Goal: Information Seeking & Learning: Learn about a topic

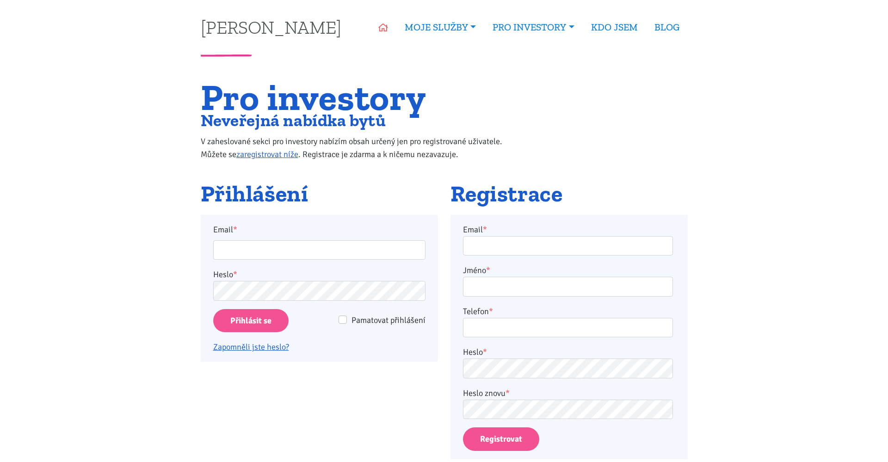
click at [381, 28] on icon at bounding box center [383, 28] width 10 height 8
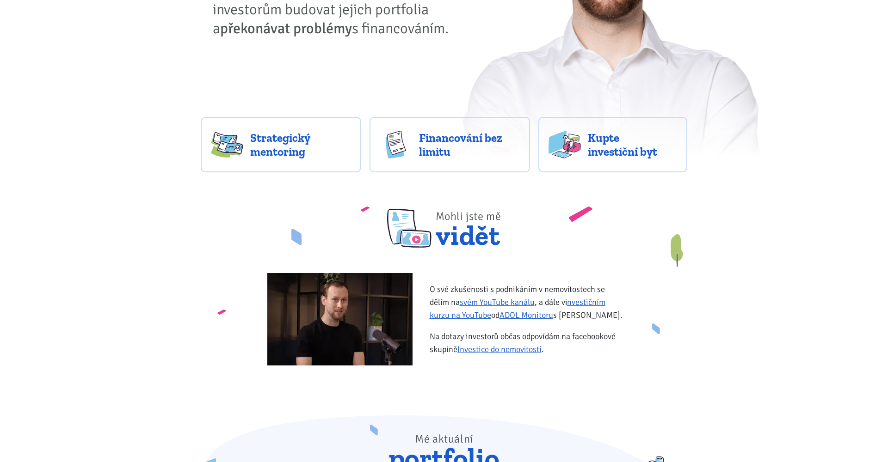
scroll to position [216, 0]
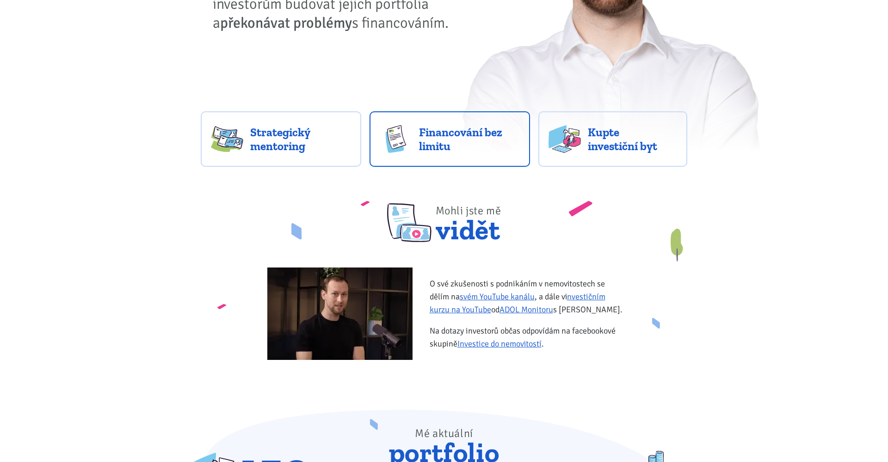
click at [419, 144] on span "Financování bez limitu" at bounding box center [469, 139] width 101 height 28
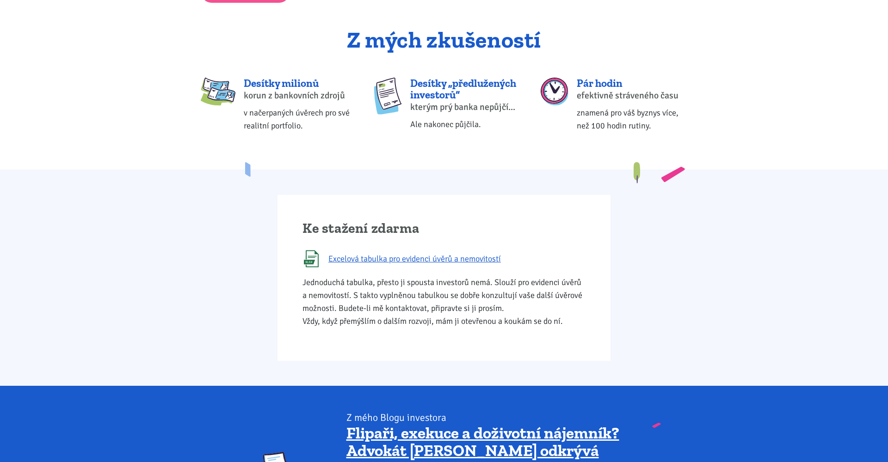
scroll to position [367, 0]
click at [391, 256] on span "Excelová tabulka pro evidenci úvěrů a nemovitostí" at bounding box center [414, 258] width 172 height 13
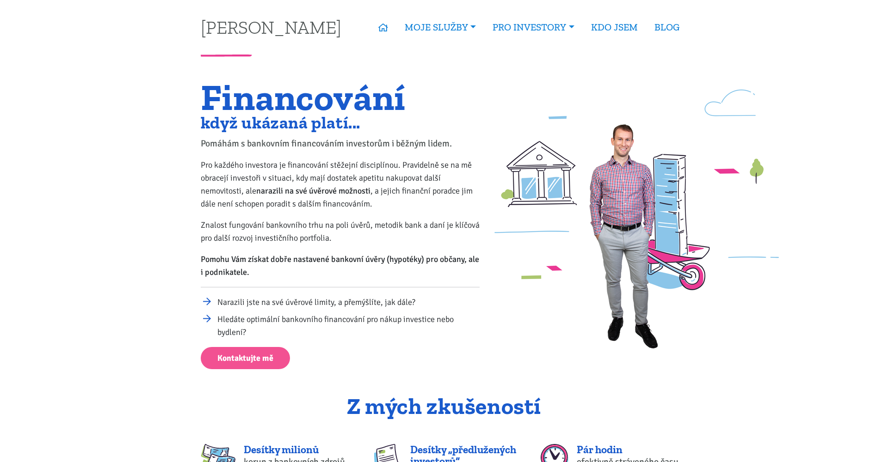
scroll to position [19, 0]
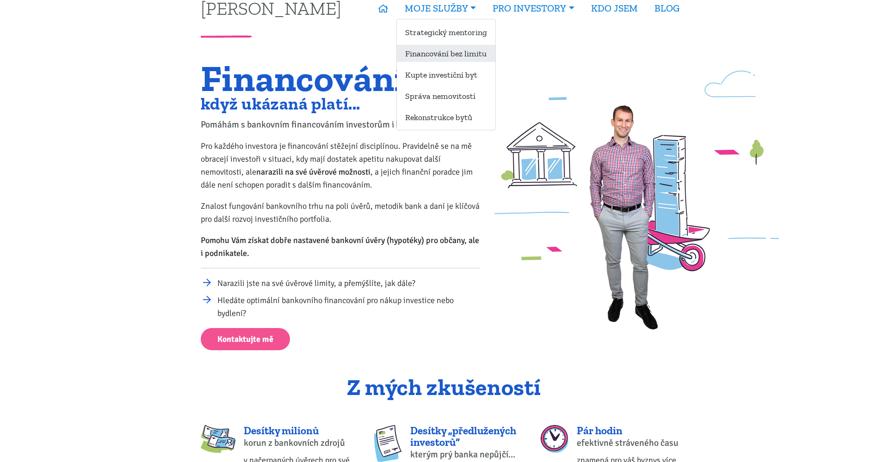
click at [410, 53] on link "Financování bez limitu" at bounding box center [446, 53] width 98 height 17
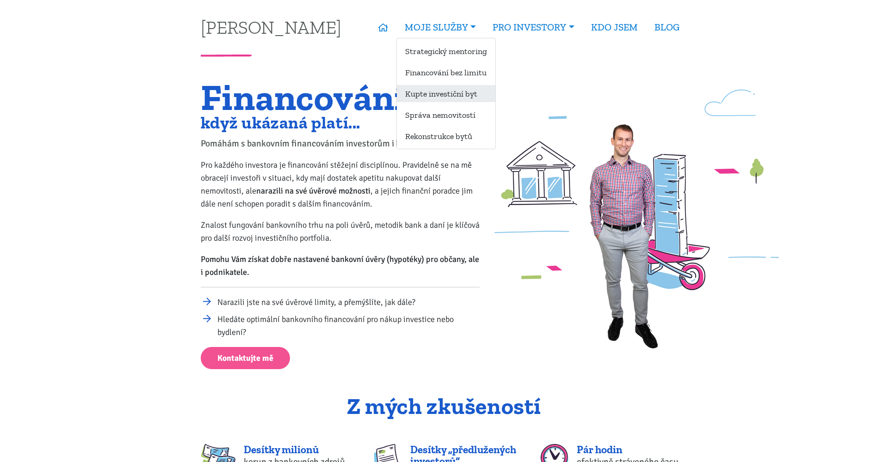
click at [419, 96] on link "Kupte investiční byt" at bounding box center [446, 93] width 98 height 17
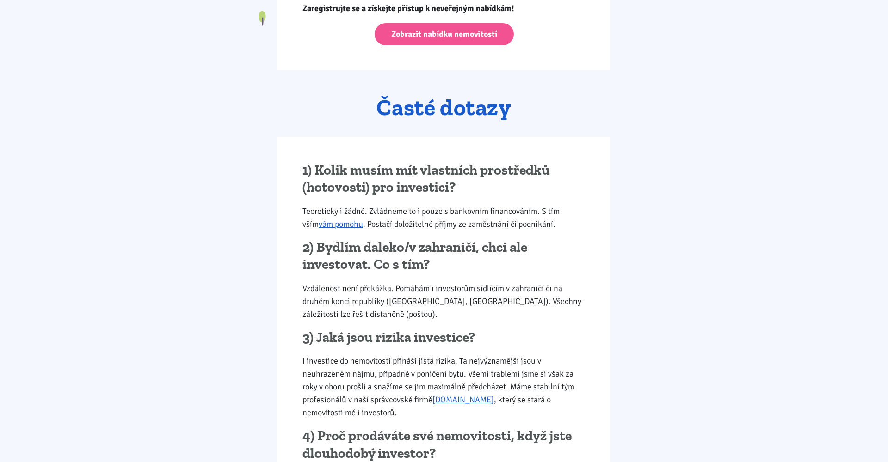
scroll to position [1065, 0]
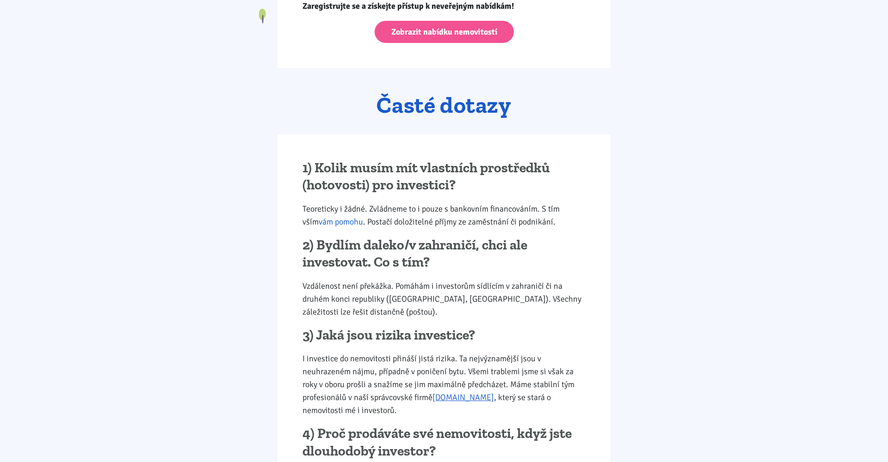
click at [324, 219] on link "vám pomohu" at bounding box center [340, 222] width 44 height 10
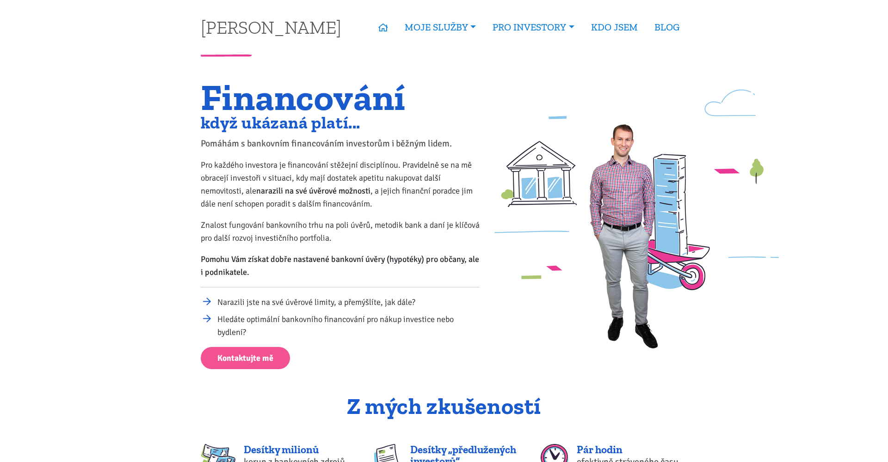
scroll to position [2, 0]
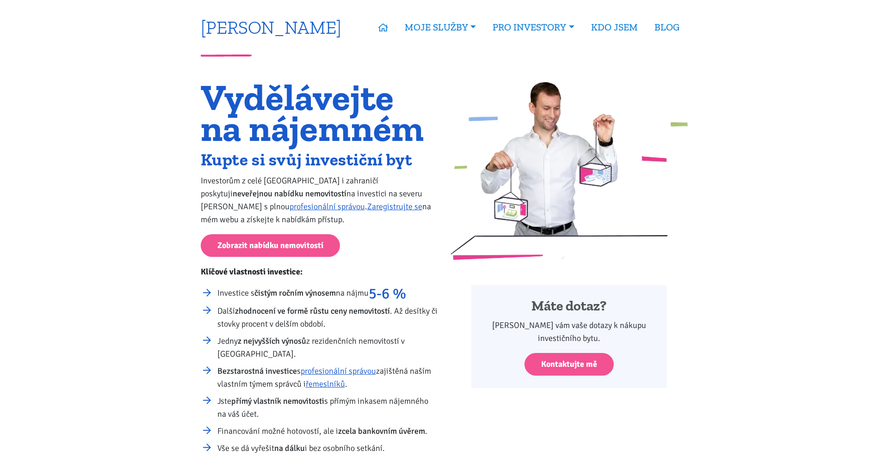
click at [238, 29] on link "[PERSON_NAME]" at bounding box center [271, 27] width 141 height 18
